Goal: Information Seeking & Learning: Find specific fact

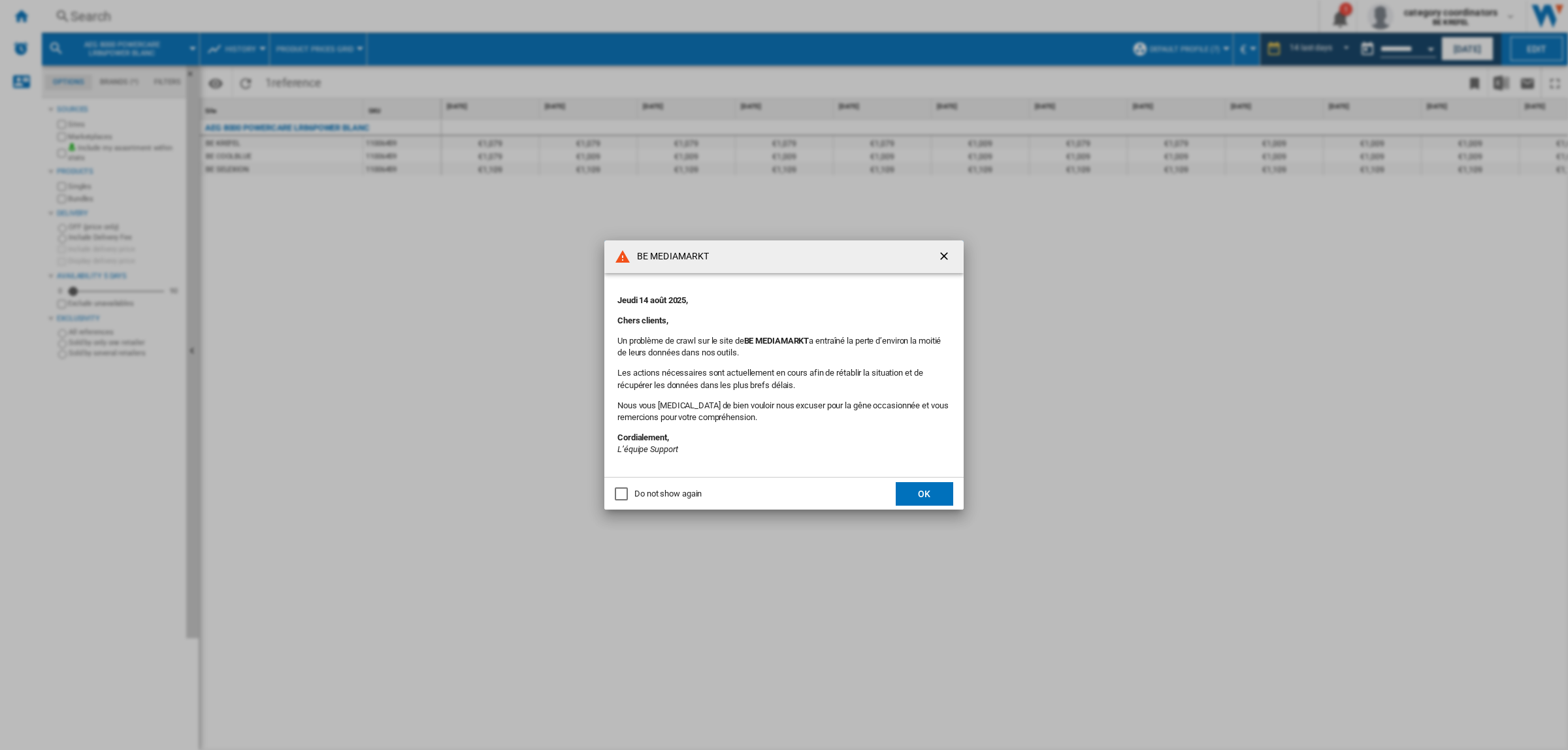
scroll to position [0, 343]
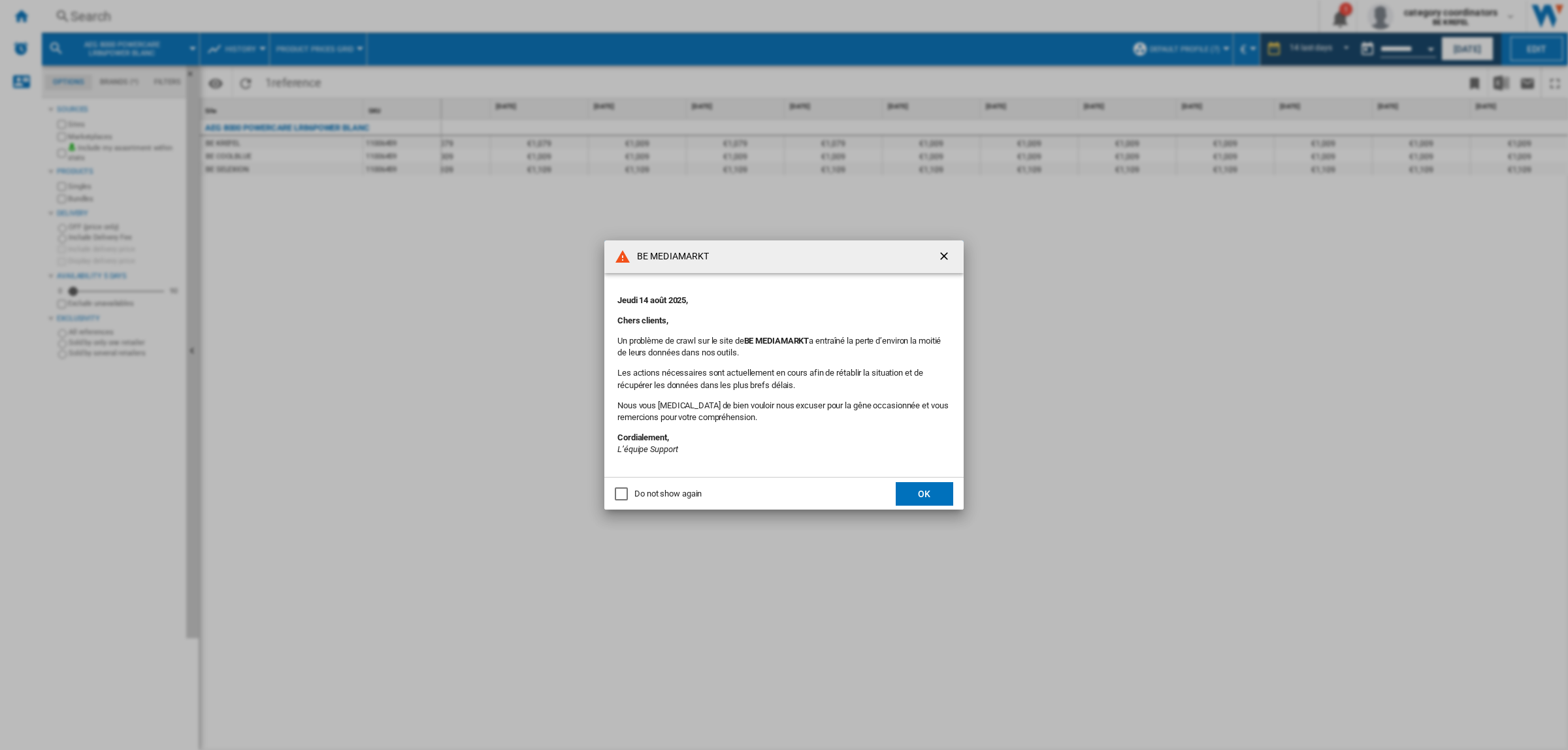
click at [944, 259] on ng-md-icon "getI18NText('BUTTONS.CLOSE_DIALOG')" at bounding box center [945, 258] width 16 height 16
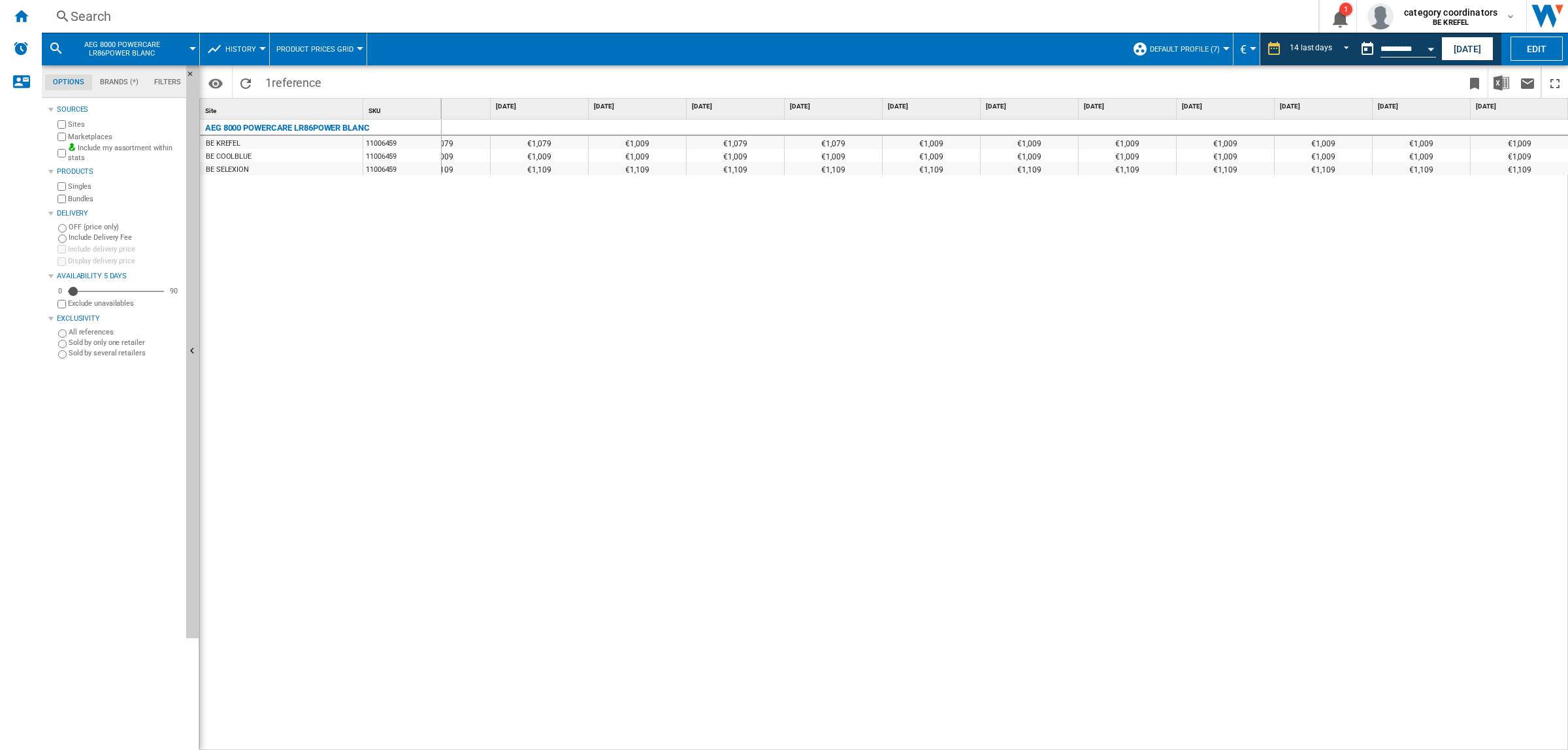
click at [110, 14] on div "Search" at bounding box center [677, 16] width 1214 height 18
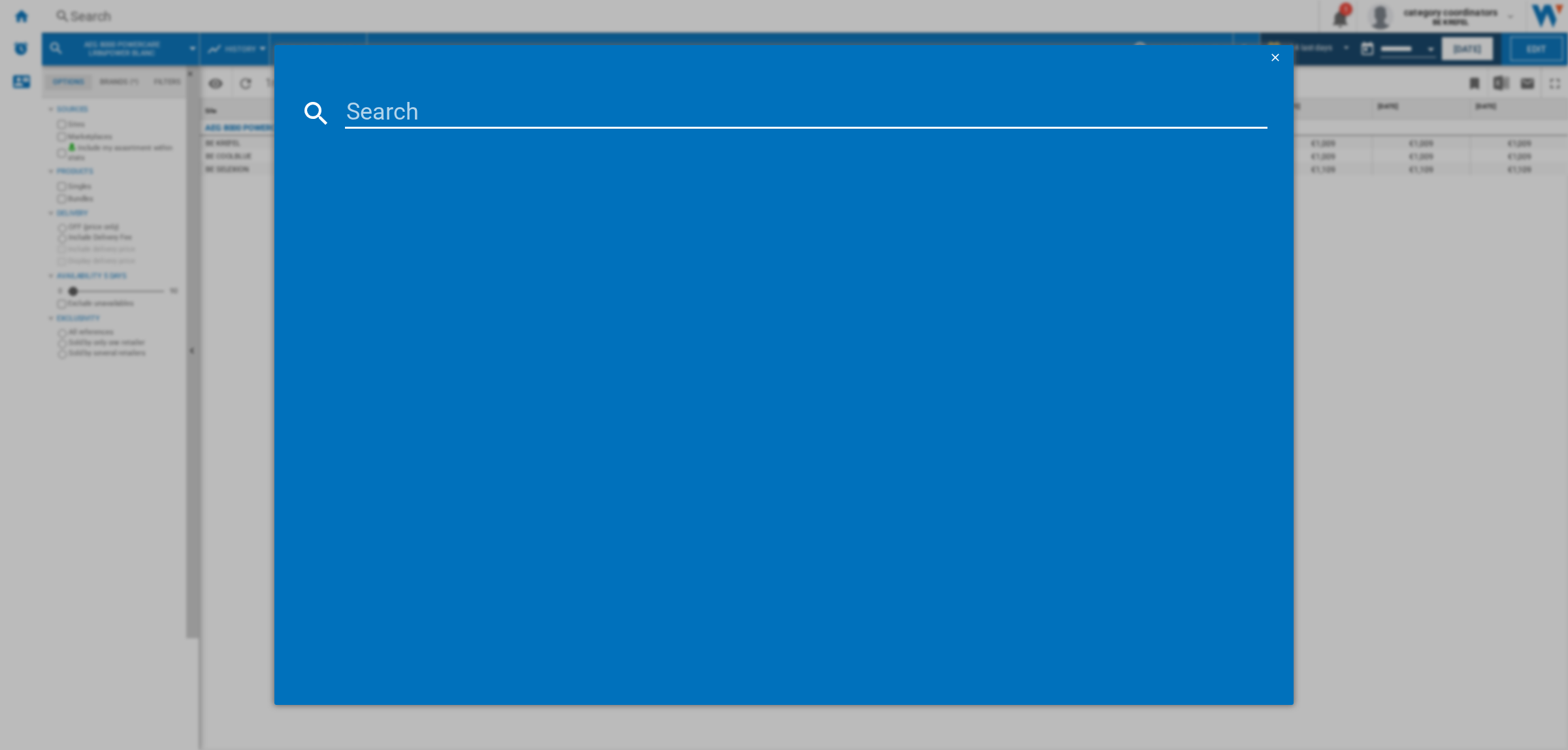
click at [376, 108] on input at bounding box center [806, 113] width 922 height 31
type input "11005776"
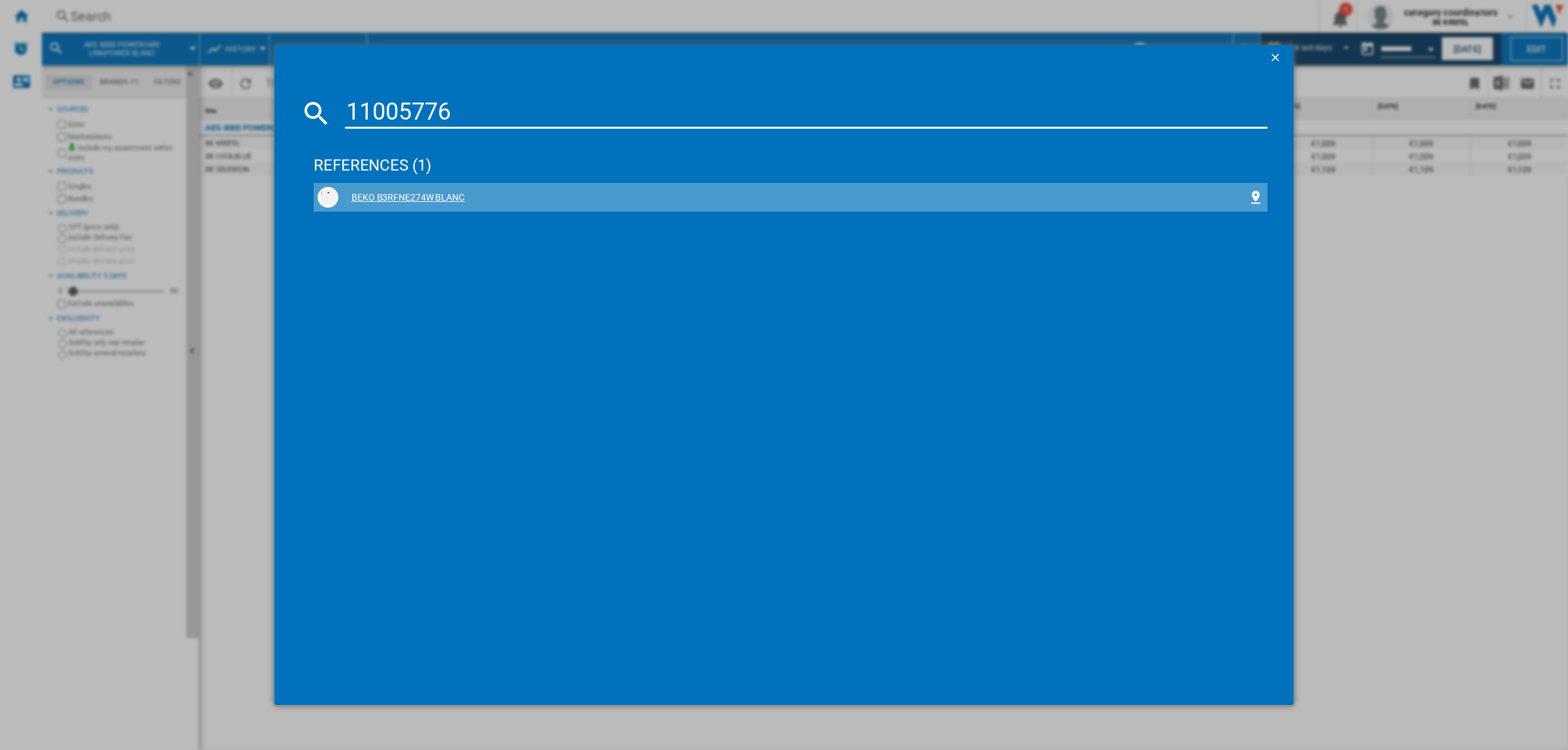
click at [411, 200] on div "BEKO B3RFNE274W BLANC" at bounding box center [793, 197] width 910 height 13
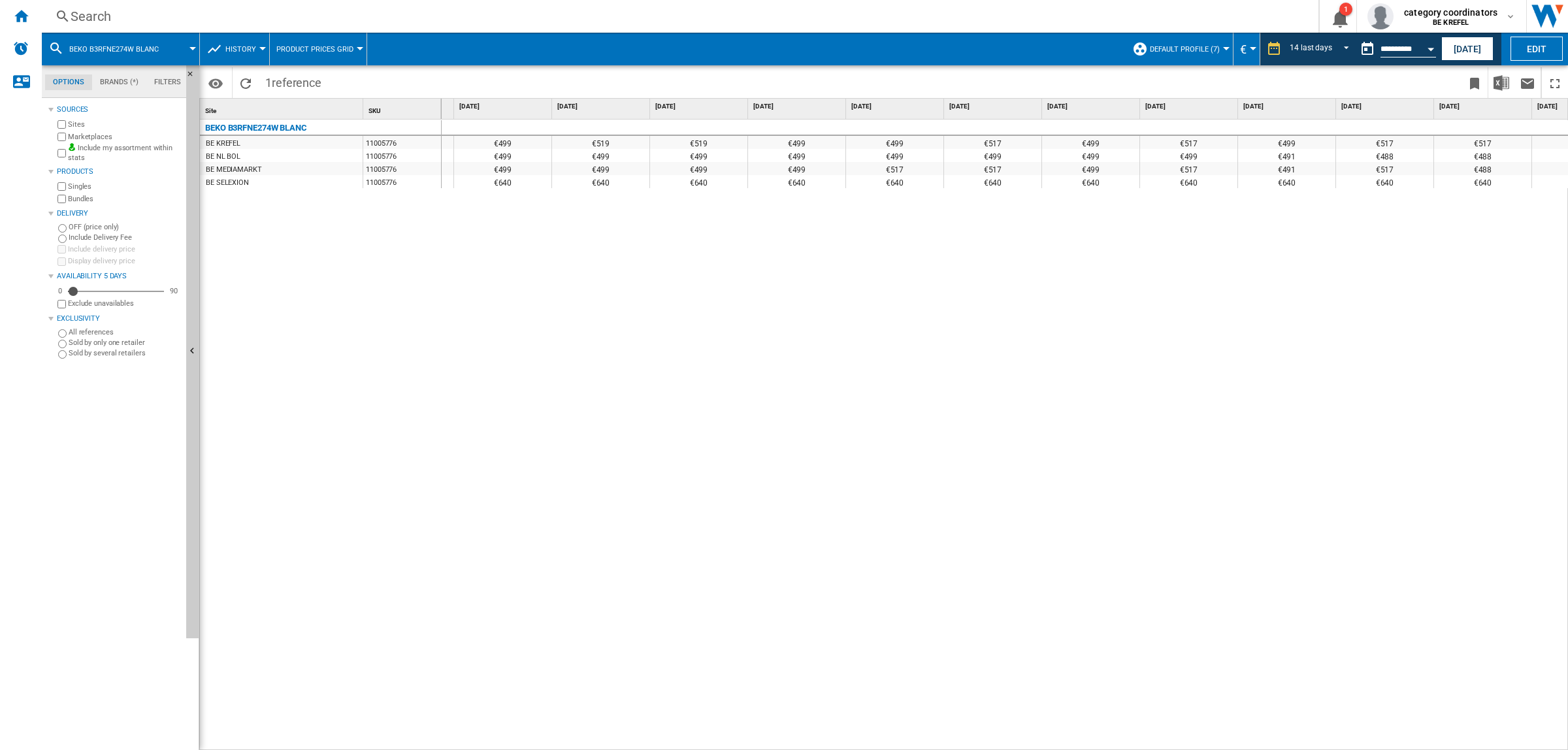
scroll to position [0, 343]
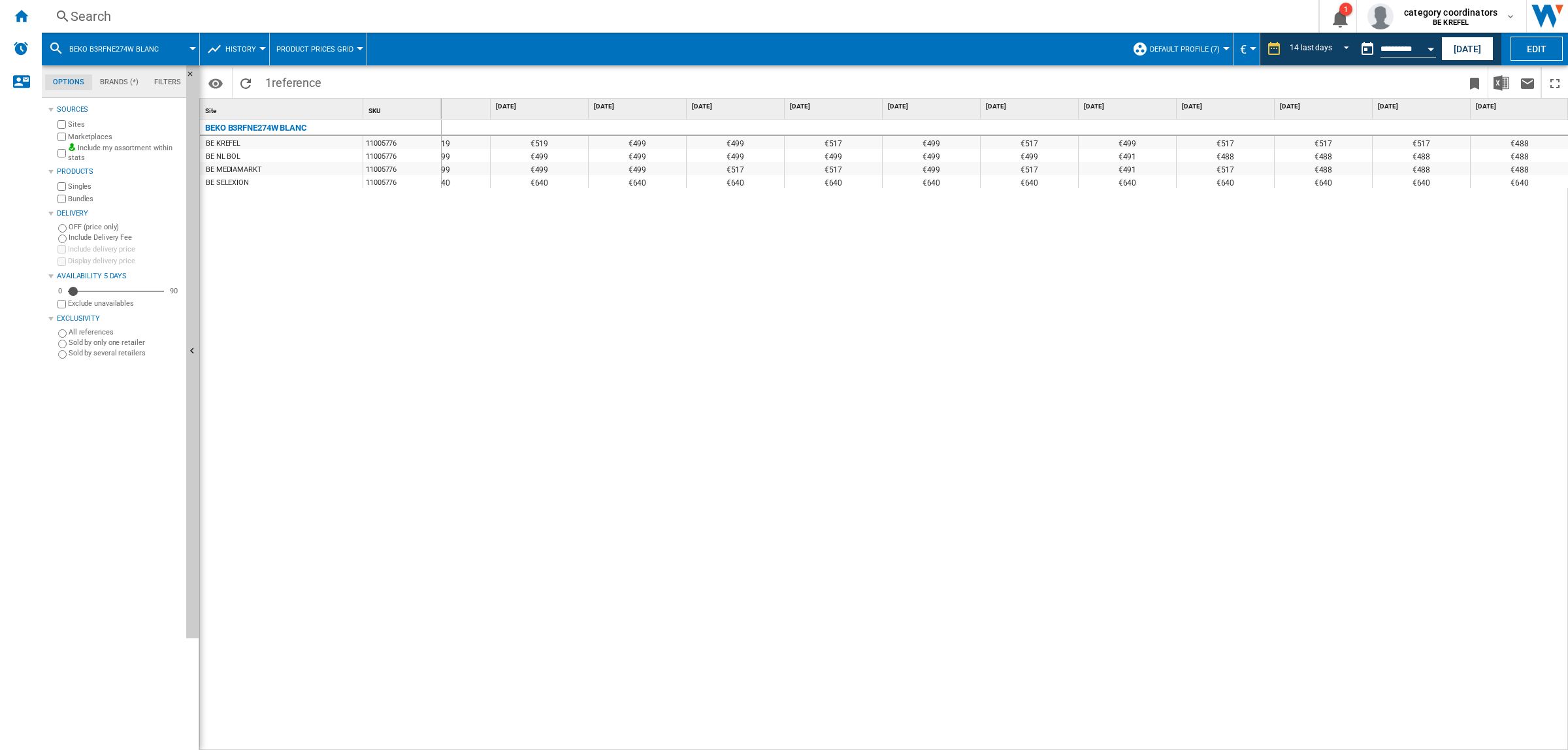
drag, startPoint x: 1442, startPoint y: 743, endPoint x: 1447, endPoint y: 749, distance: 7.8
click at [1444, 745] on div "€499 €499 €499 €519 €519 €499 €499 €517 €499 €517 €499 €517 €517 €517 €488 €499…" at bounding box center [1005, 435] width 1128 height 631
click at [1521, 172] on div "€488" at bounding box center [1520, 168] width 98 height 13
click at [1523, 172] on div "€488" at bounding box center [1520, 168] width 98 height 13
click at [1515, 172] on div "€488" at bounding box center [1520, 168] width 98 height 13
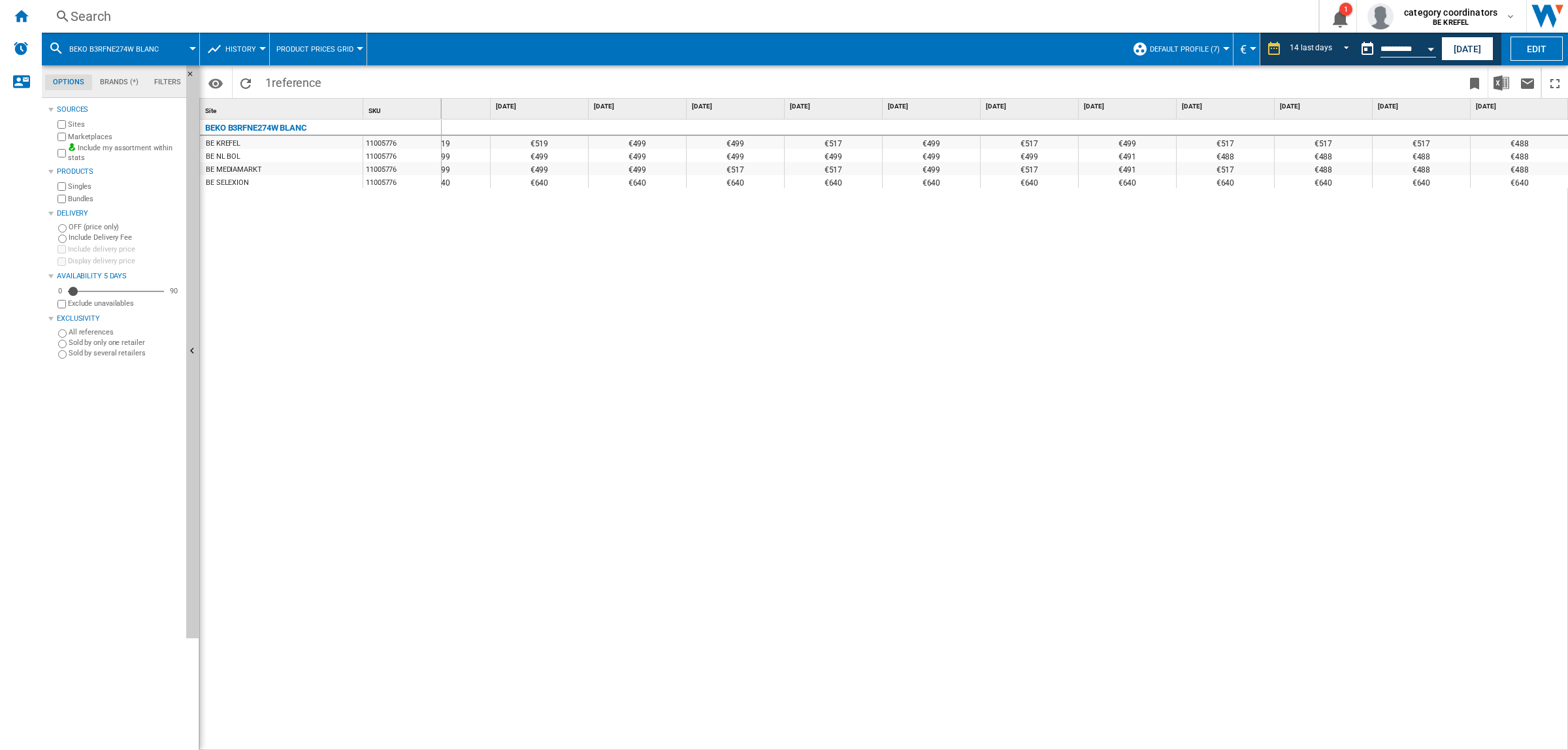
click at [1530, 172] on div "€488" at bounding box center [1520, 168] width 98 height 13
click at [1519, 172] on div "€488" at bounding box center [1520, 168] width 98 height 13
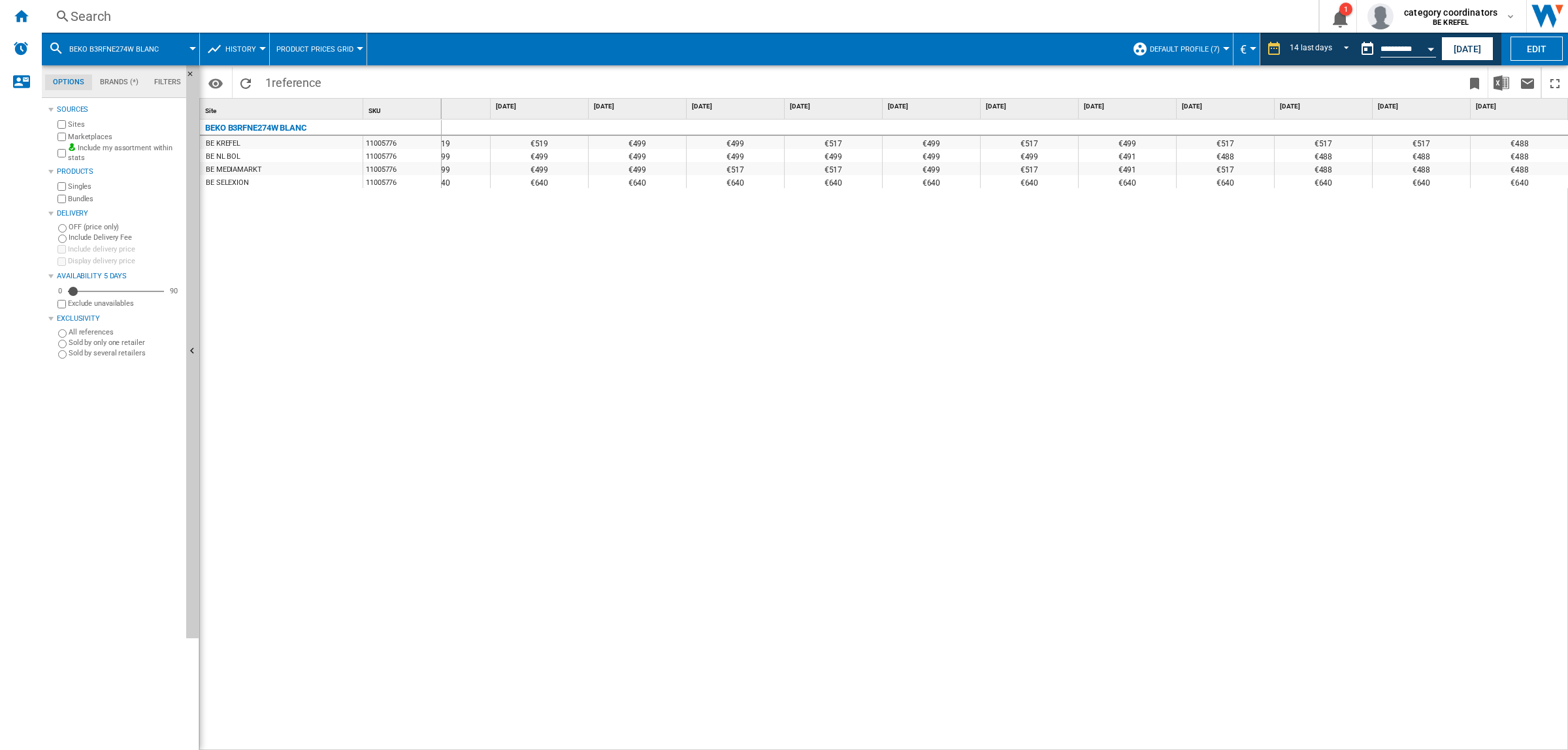
click at [1520, 168] on div "€488" at bounding box center [1520, 168] width 98 height 13
click at [1521, 171] on div "€488" at bounding box center [1520, 168] width 98 height 13
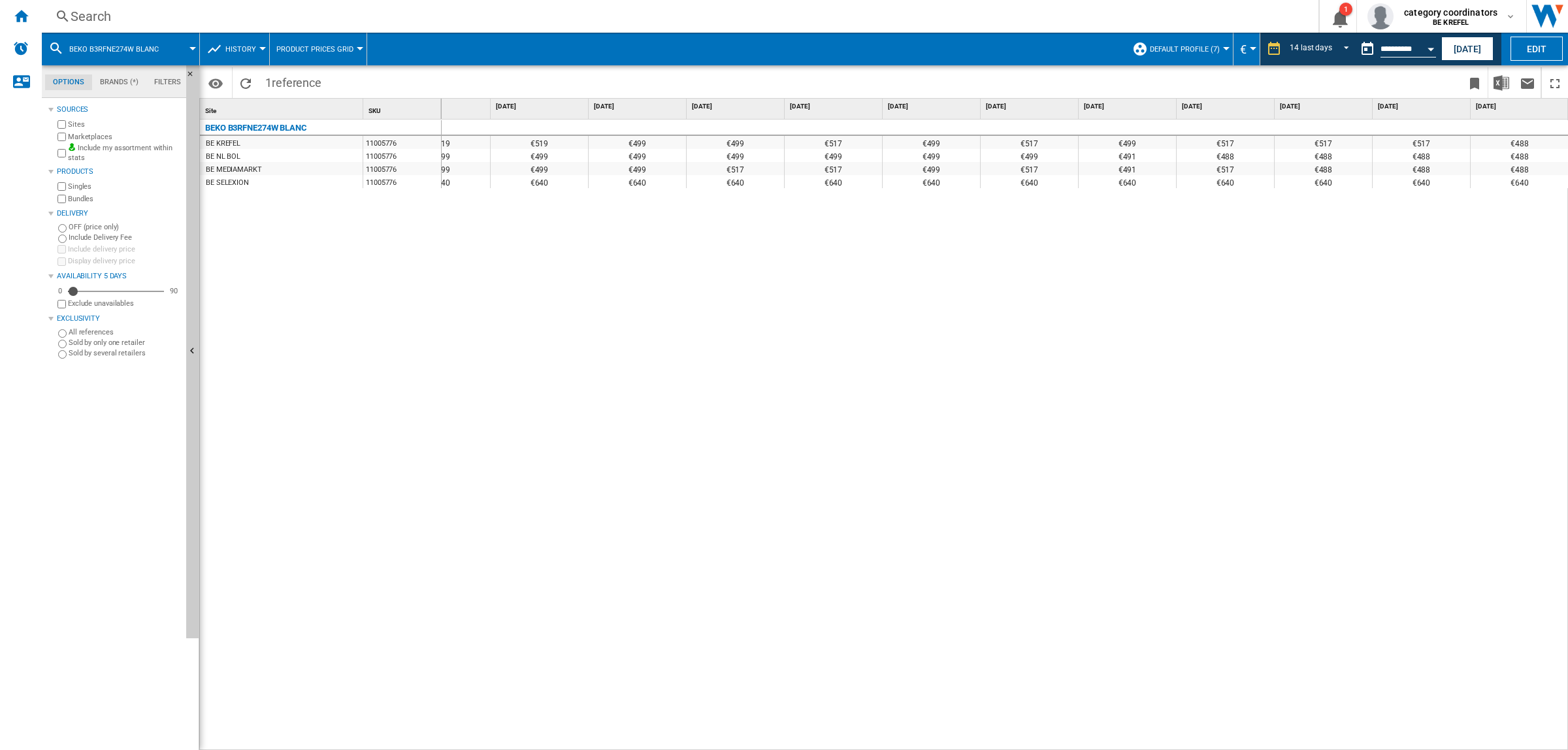
click at [1521, 171] on div "€488" at bounding box center [1520, 168] width 98 height 13
click at [459, 303] on div "€499 €499 €499 €519 €519 €499 €499 €517 €499 €517 €499 €517 €517 €517 €488 €499…" at bounding box center [1005, 435] width 1128 height 631
